Goal: Task Accomplishment & Management: Manage account settings

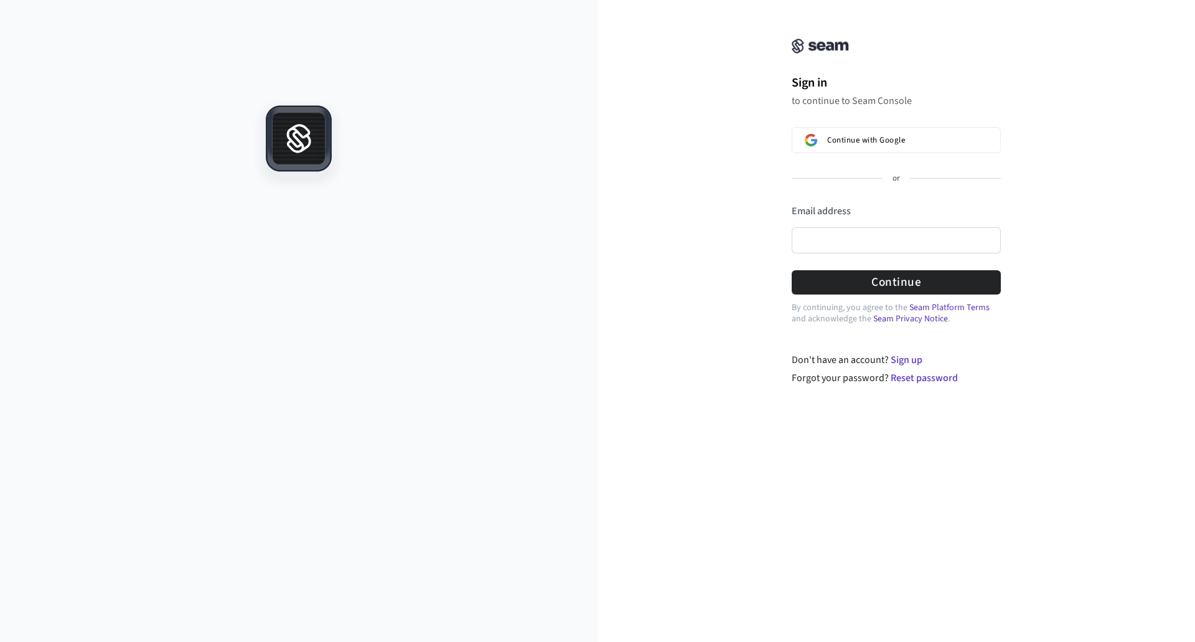
drag, startPoint x: 309, startPoint y: 361, endPoint x: 301, endPoint y: 357, distance: 8.3
drag, startPoint x: 455, startPoint y: 204, endPoint x: 458, endPoint y: 197, distance: 8.1
